Goal: Task Accomplishment & Management: Manage account settings

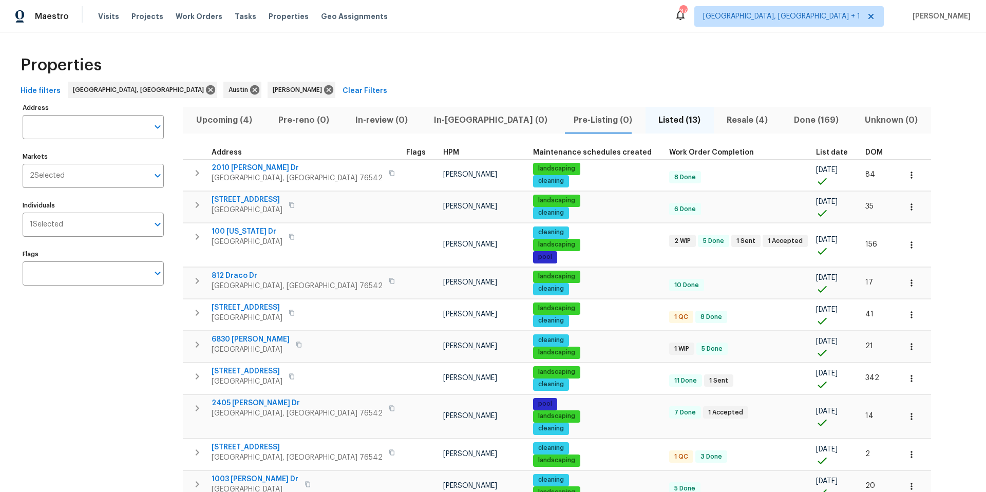
click at [720, 118] on span "Resale (4)" at bounding box center [747, 120] width 55 height 14
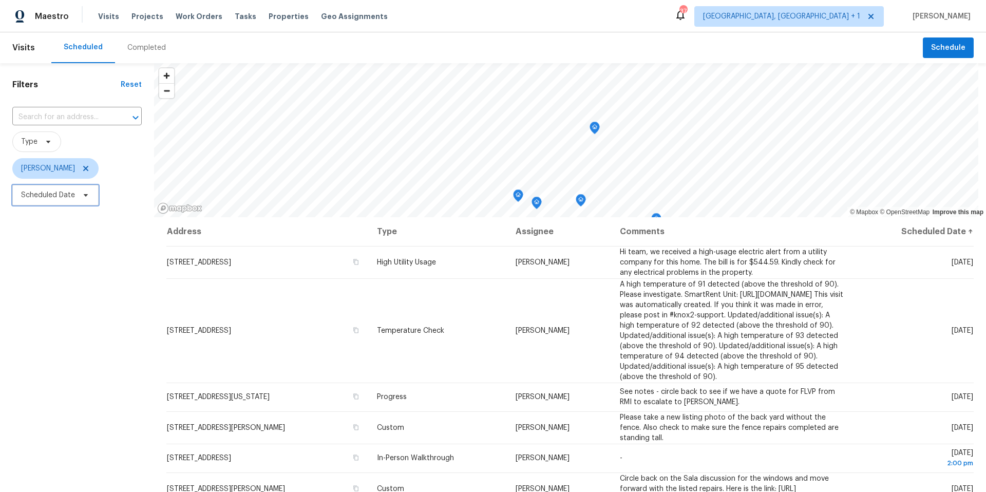
click at [90, 201] on span "Scheduled Date" at bounding box center [55, 195] width 86 height 21
click at [93, 231] on input "text" at bounding box center [68, 229] width 101 height 21
select select "8"
select select "2025"
select select "9"
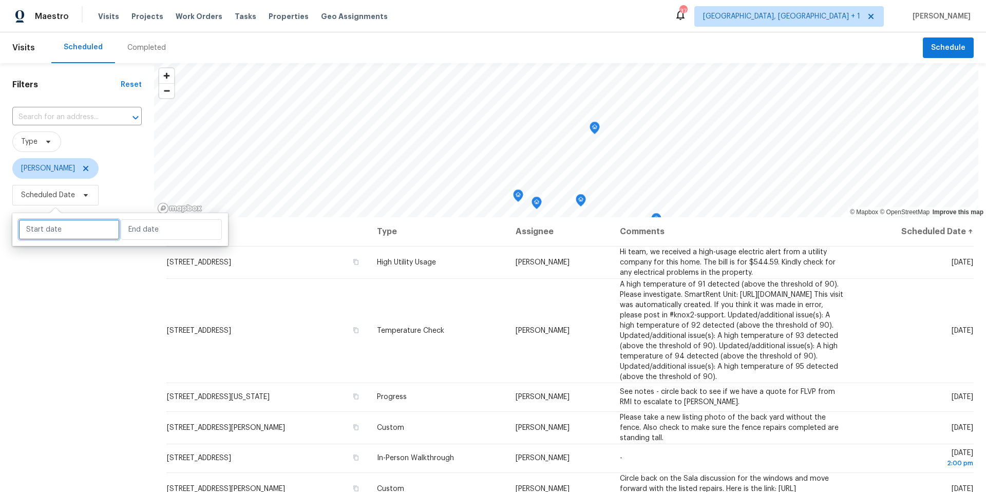
select select "2025"
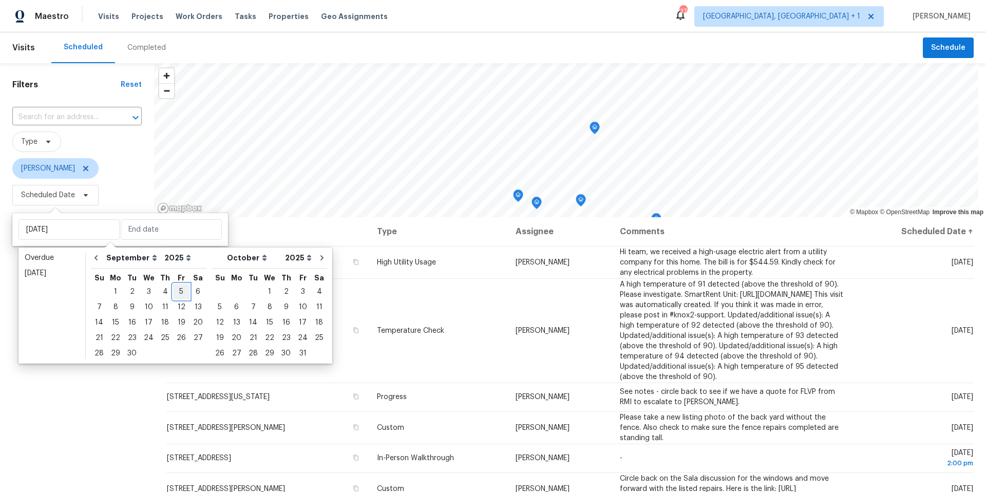
click at [184, 291] on div "5" at bounding box center [181, 292] width 16 height 14
type input "[DATE]"
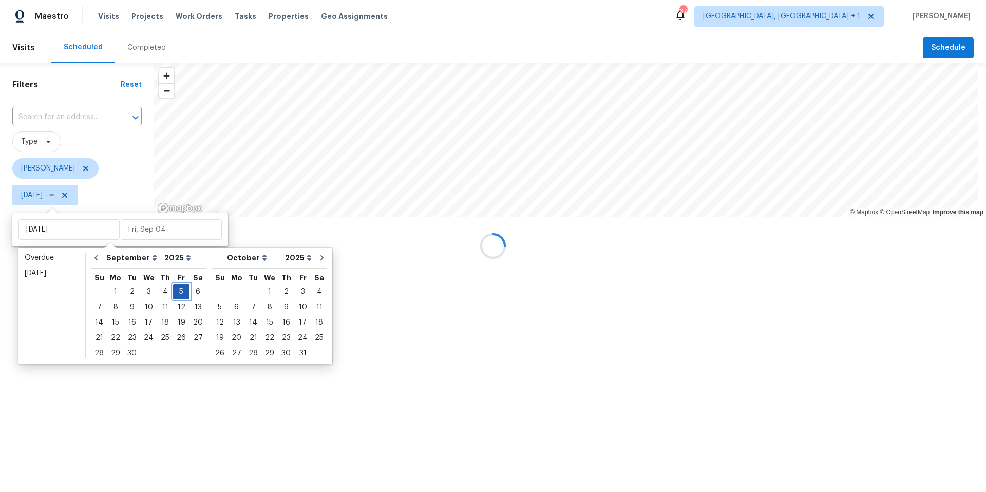
click at [182, 291] on div "5" at bounding box center [181, 292] width 16 height 14
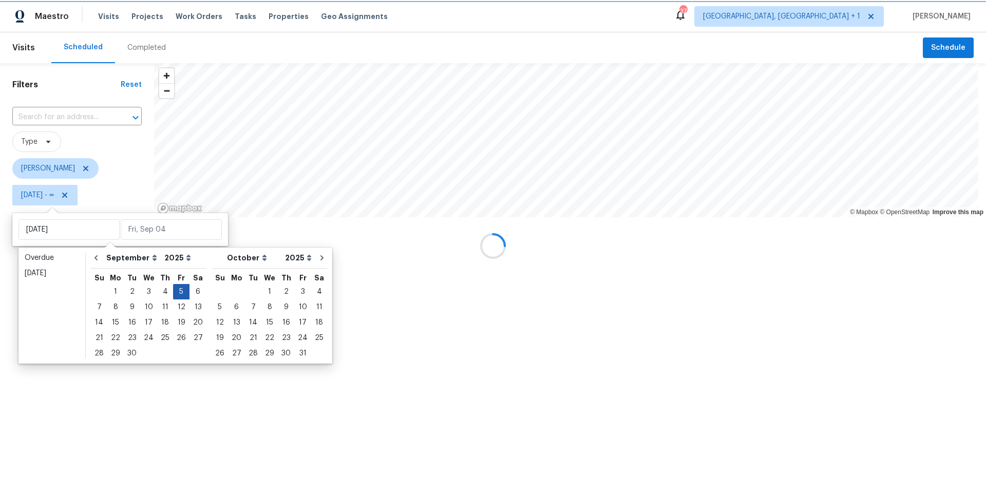
type input "[DATE]"
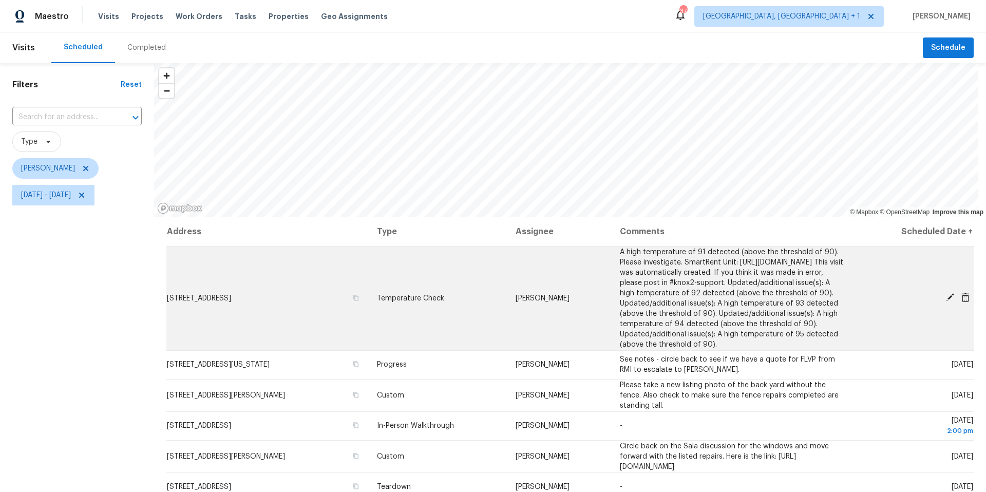
click at [946, 301] on icon at bounding box center [950, 297] width 8 height 8
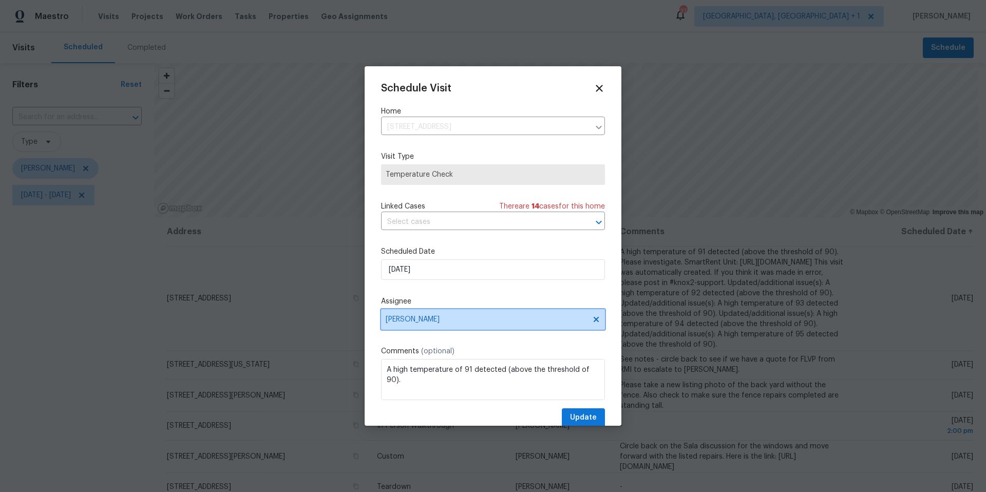
click at [433, 319] on span "[PERSON_NAME]" at bounding box center [486, 319] width 201 height 8
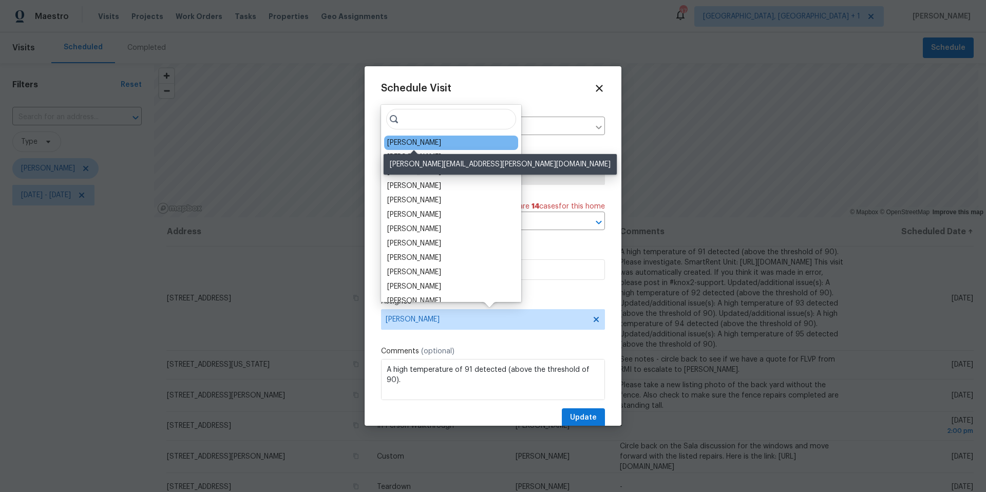
click at [415, 143] on div "Martin Chagolla" at bounding box center [414, 143] width 54 height 10
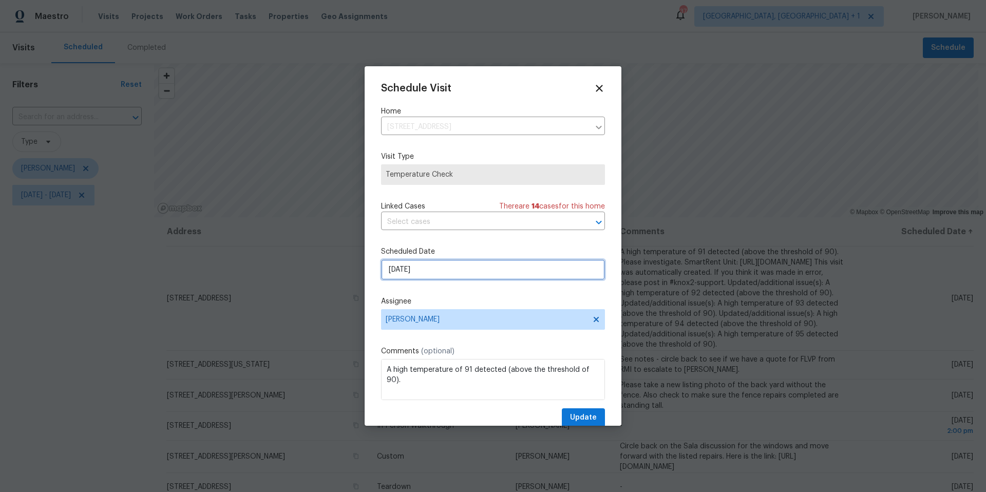
click at [411, 272] on input "9/5/2025" at bounding box center [493, 269] width 224 height 21
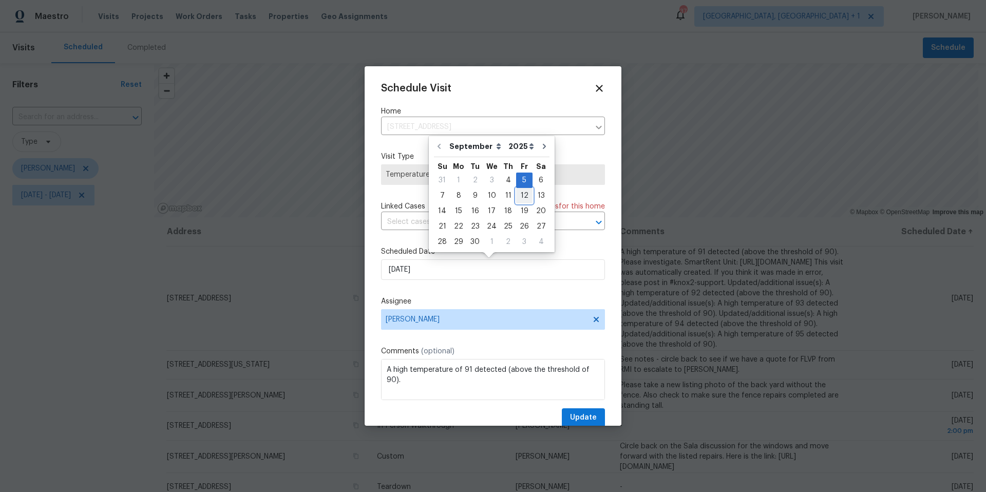
click at [516, 193] on div "12" at bounding box center [524, 195] width 16 height 14
type input "9/12/2025"
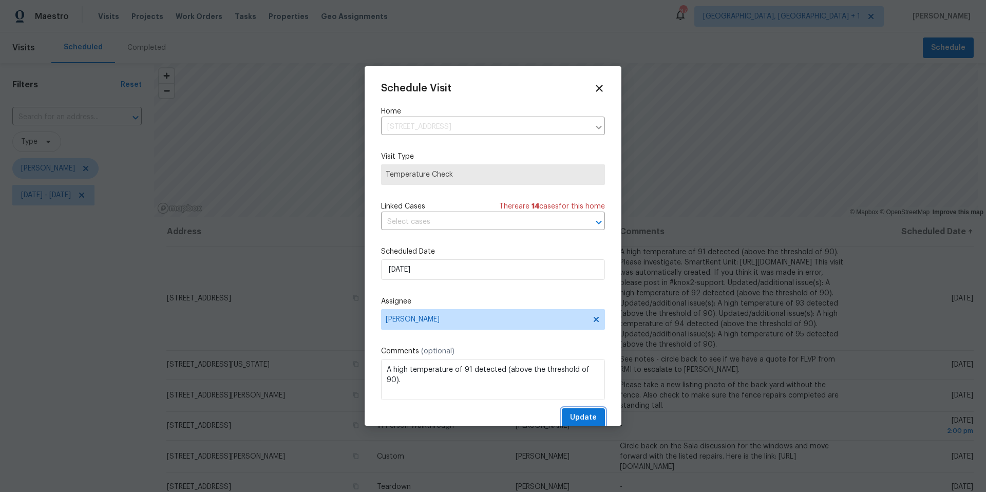
click at [570, 413] on span "Update" at bounding box center [583, 417] width 27 height 13
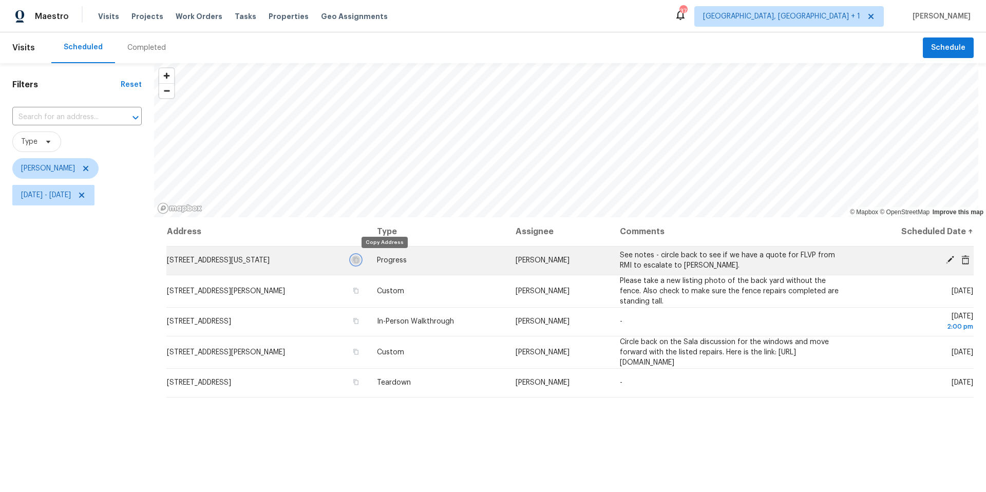
click at [359, 259] on icon "button" at bounding box center [356, 260] width 6 height 6
click at [358, 259] on icon "button" at bounding box center [355, 260] width 5 height 6
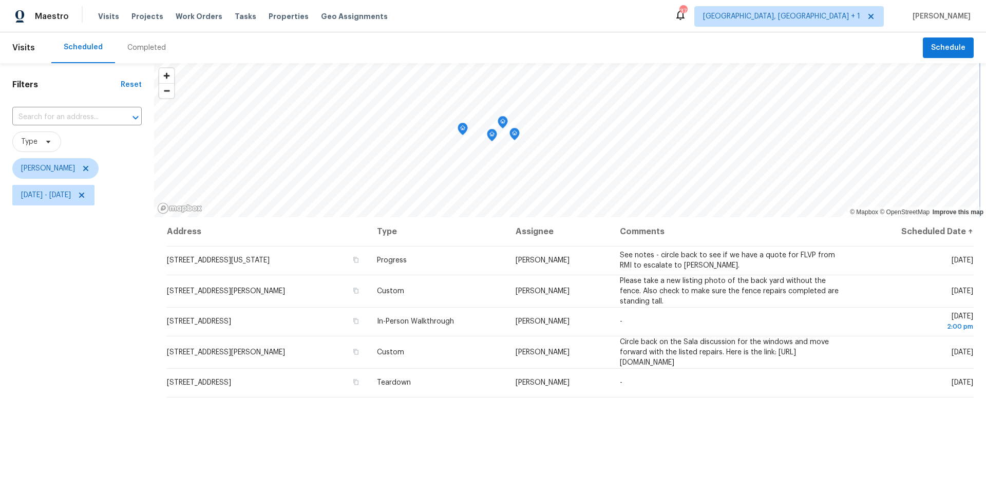
click at [504, 123] on icon "Map marker" at bounding box center [502, 122] width 3 height 3
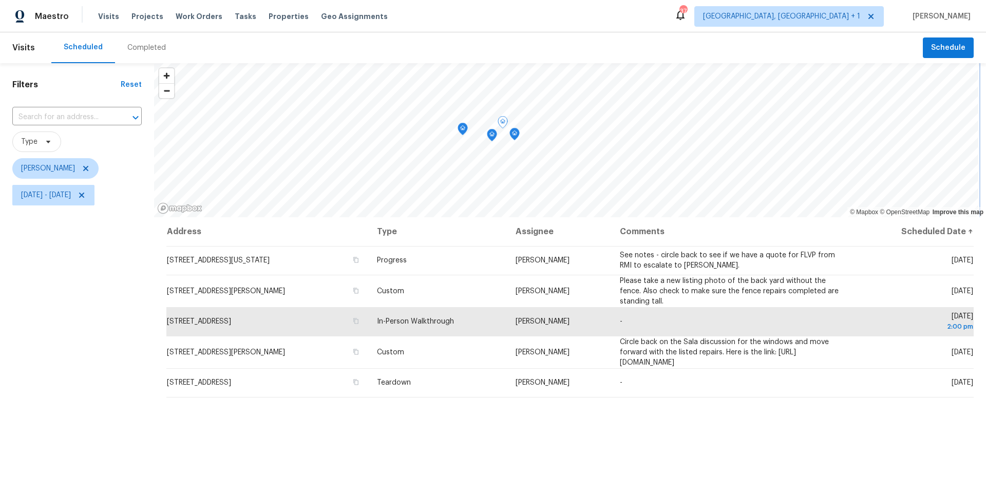
click at [494, 138] on icon "Map marker" at bounding box center [491, 135] width 9 height 12
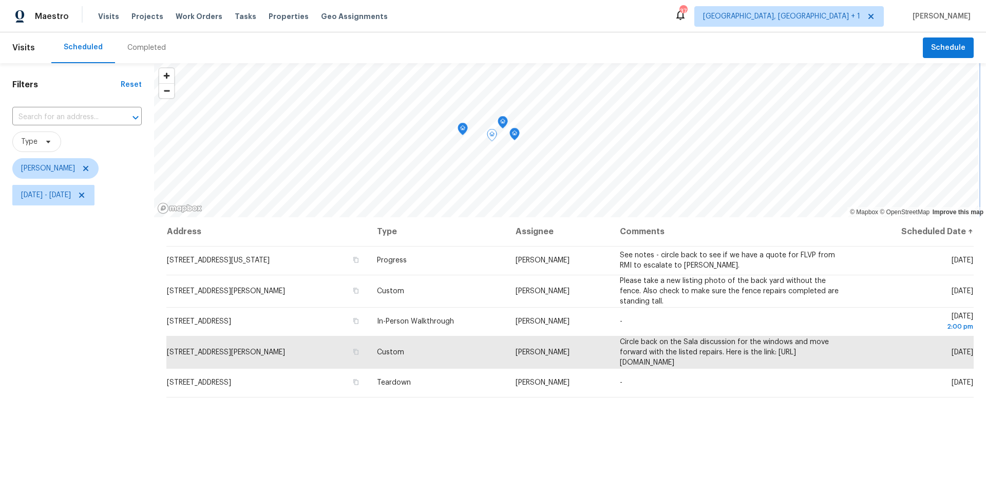
click at [462, 129] on icon "Map marker" at bounding box center [462, 129] width 1 height 2
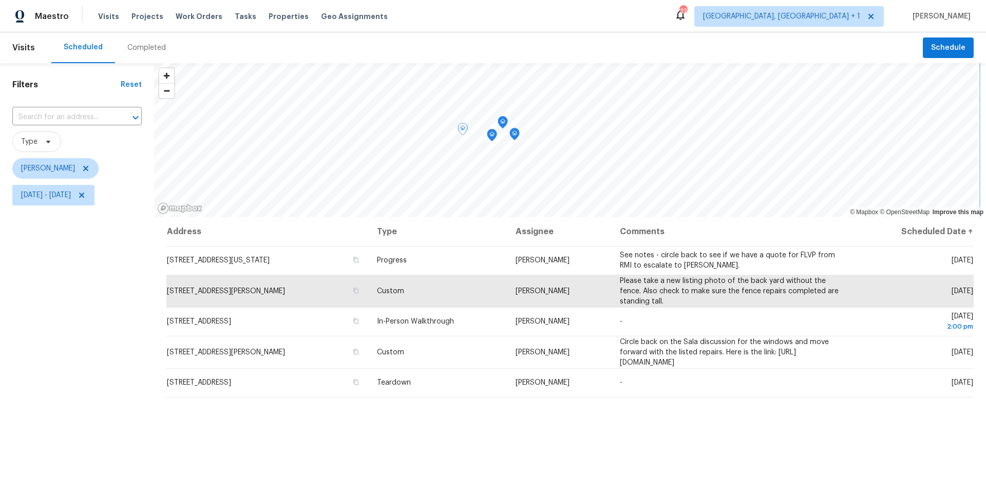
click at [514, 135] on icon "Map marker" at bounding box center [514, 134] width 9 height 12
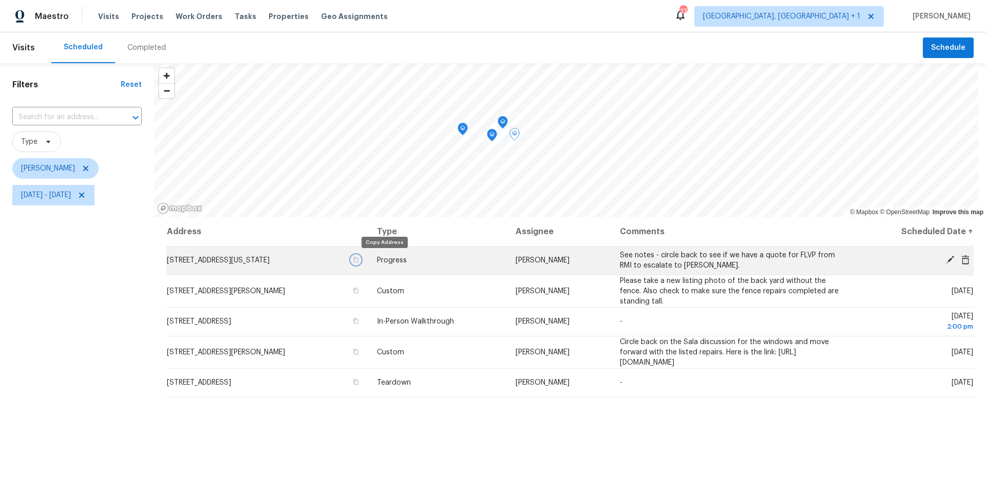
click at [359, 259] on icon "button" at bounding box center [356, 260] width 6 height 6
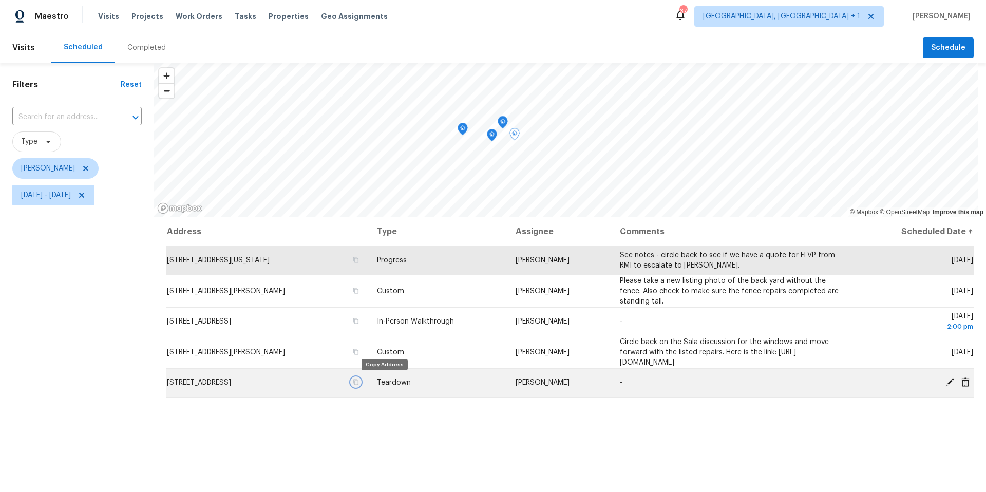
click at [359, 382] on icon "button" at bounding box center [356, 382] width 6 height 6
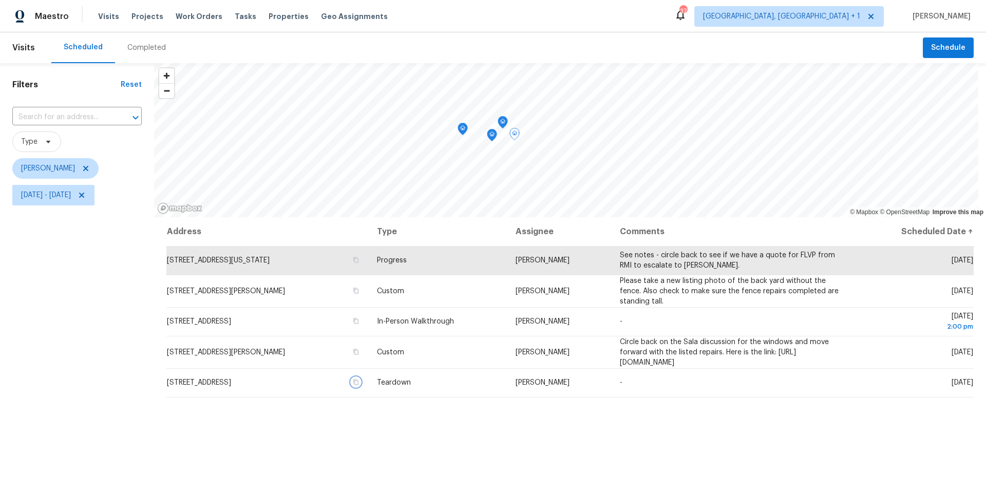
click at [460, 129] on icon "Map marker" at bounding box center [462, 129] width 9 height 12
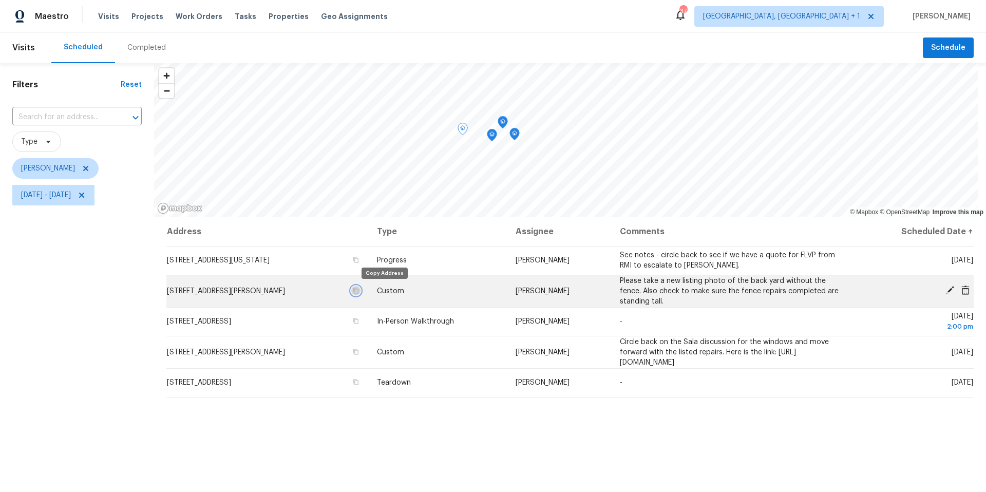
click at [359, 291] on icon "button" at bounding box center [356, 291] width 6 height 6
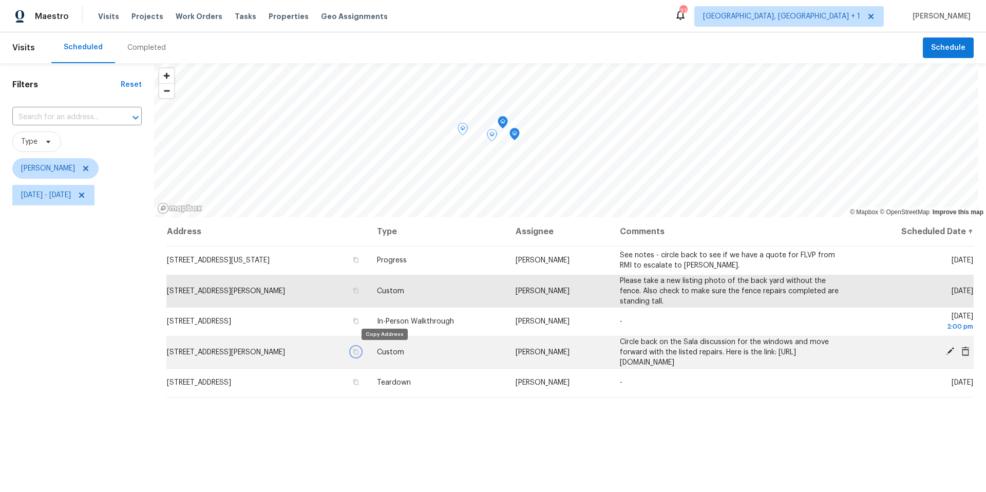
click at [361, 355] on button "button" at bounding box center [355, 351] width 9 height 9
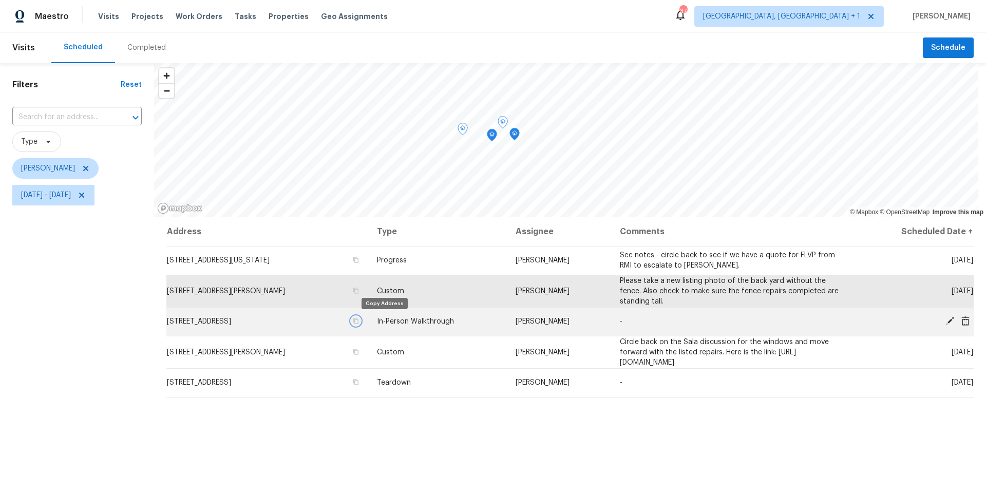
click at [359, 322] on icon "button" at bounding box center [356, 321] width 6 height 6
